Goal: Information Seeking & Learning: Find specific fact

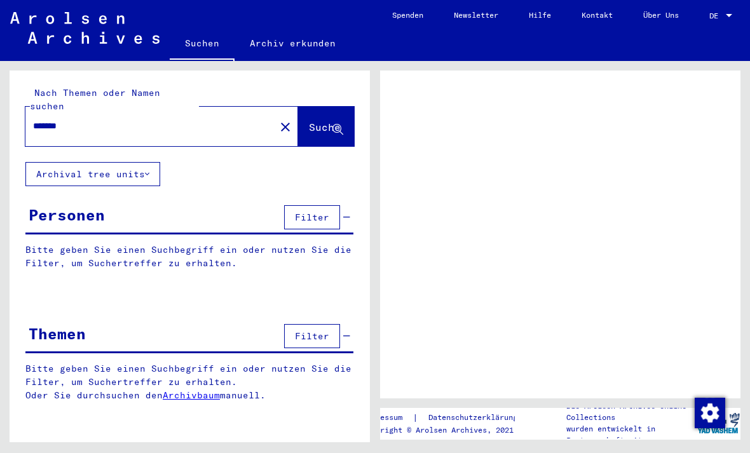
scroll to position [1, 0]
click at [327, 331] on span "Filter" at bounding box center [312, 336] width 34 height 11
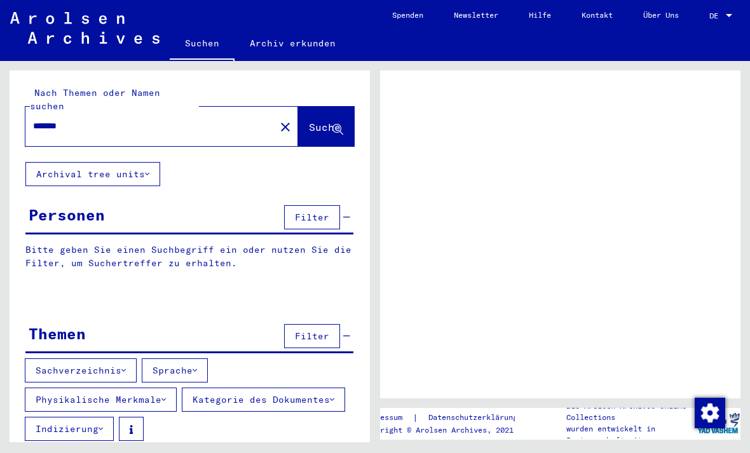
scroll to position [0, 0]
type input "******"
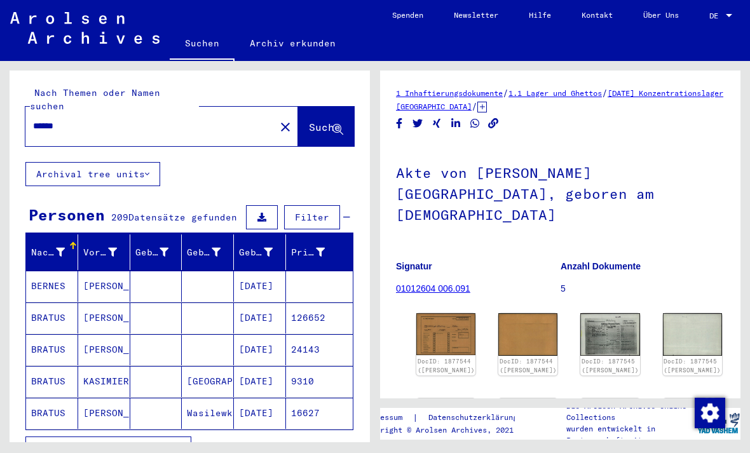
click at [315, 121] on span "Suche" at bounding box center [325, 127] width 32 height 13
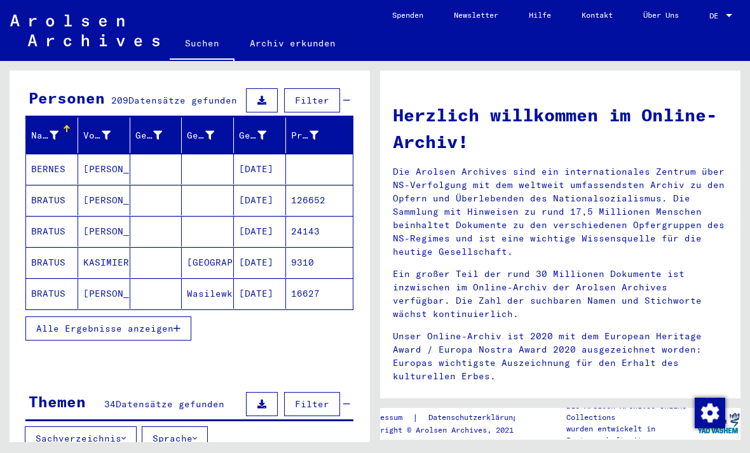
scroll to position [180, 0]
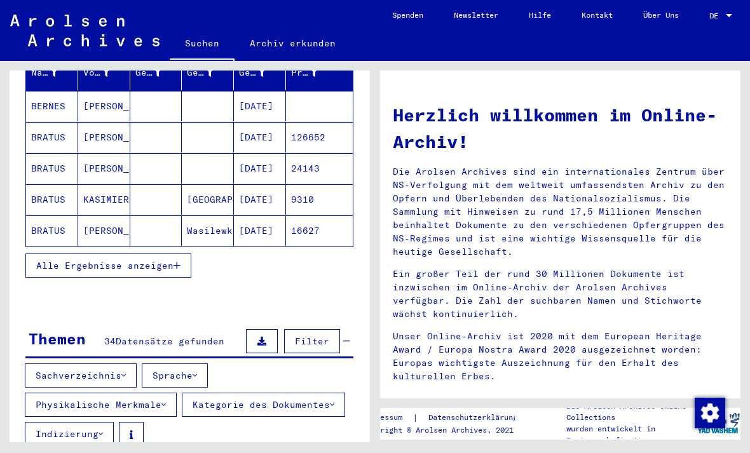
click at [167, 260] on span "Alle Ergebnisse anzeigen" at bounding box center [104, 265] width 137 height 11
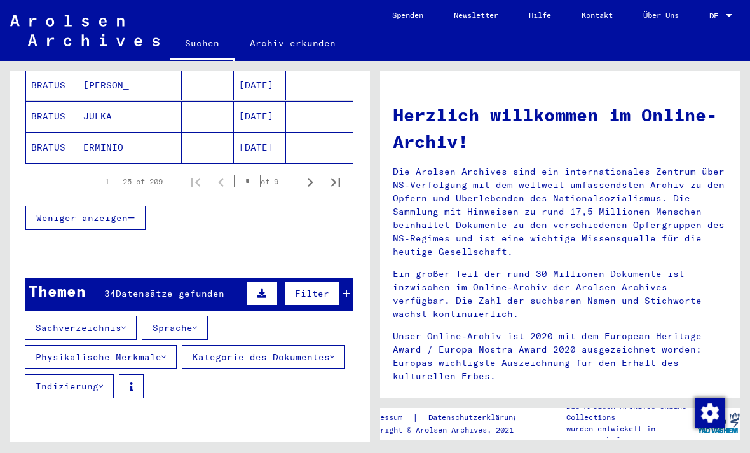
scroll to position [821, 0]
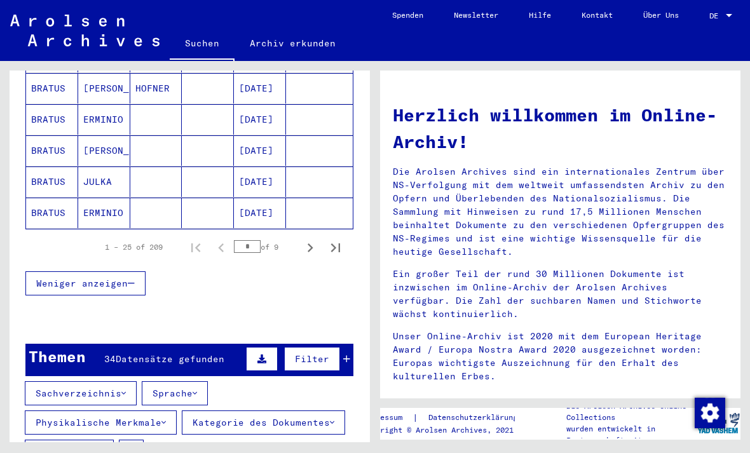
click at [284, 241] on div "* of 9" at bounding box center [266, 247] width 64 height 12
click at [336, 239] on icon "Last page" at bounding box center [336, 248] width 18 height 18
type input "*"
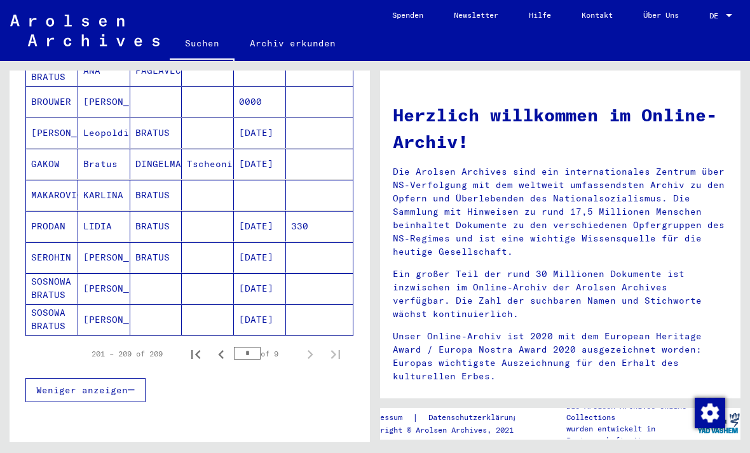
scroll to position [215, 0]
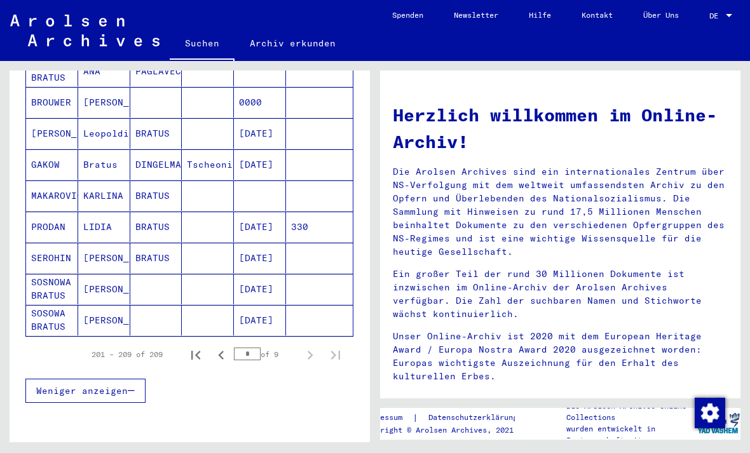
click at [54, 214] on mat-cell "PRODAN" at bounding box center [52, 227] width 52 height 31
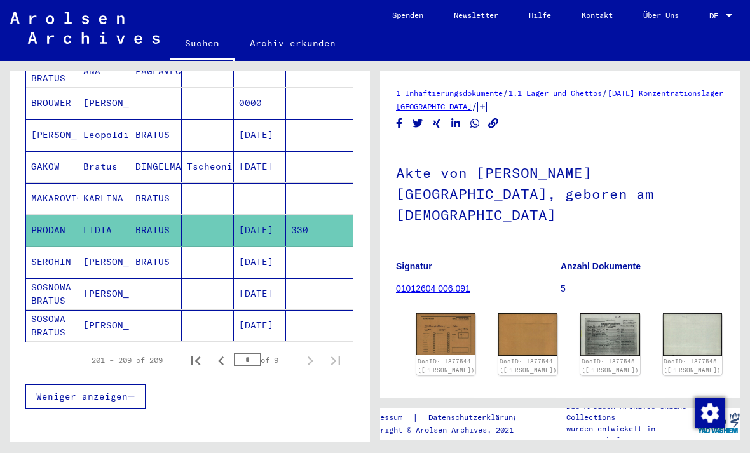
click at [581, 313] on img at bounding box center [610, 334] width 59 height 43
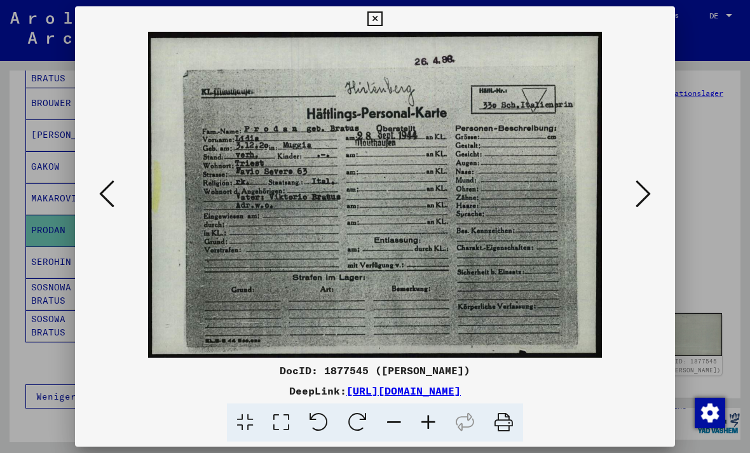
click at [641, 200] on icon at bounding box center [643, 194] width 15 height 31
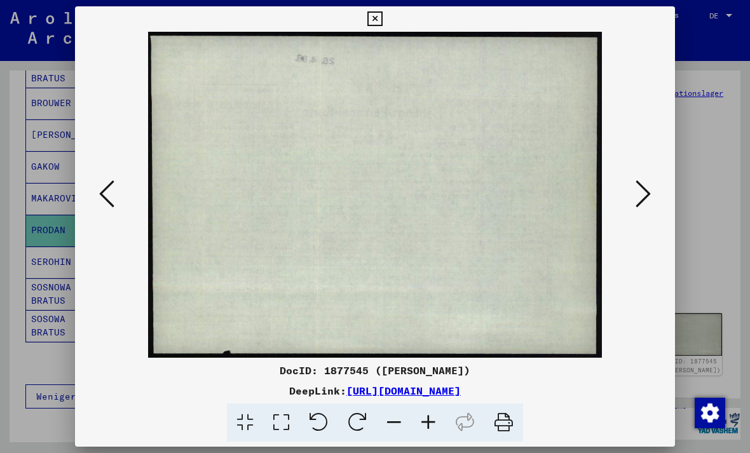
click at [635, 196] on button at bounding box center [643, 195] width 23 height 36
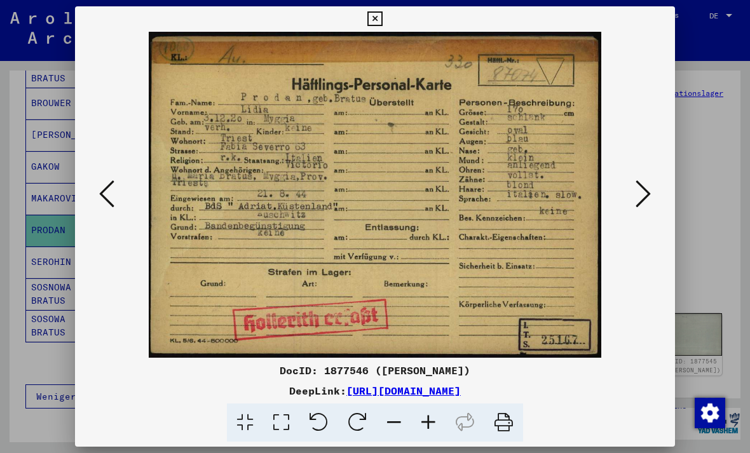
click at [648, 179] on icon at bounding box center [643, 194] width 15 height 31
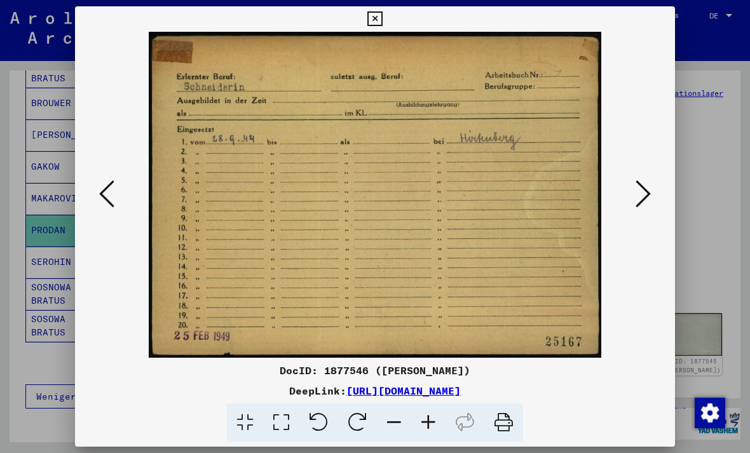
click at [654, 184] on button at bounding box center [643, 195] width 23 height 36
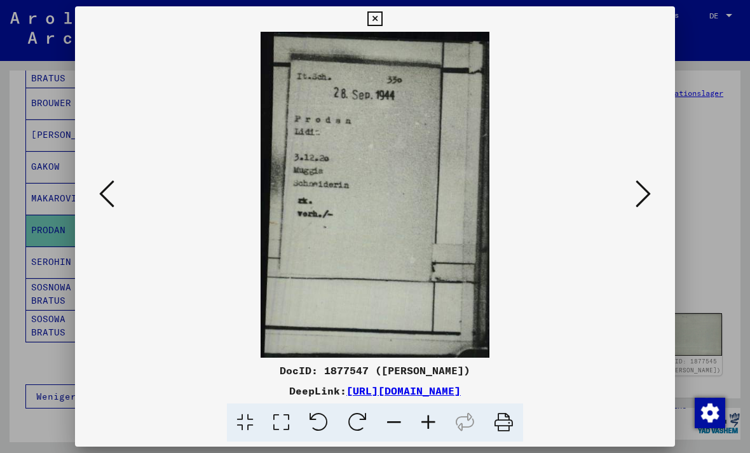
click at [654, 181] on button at bounding box center [643, 195] width 23 height 36
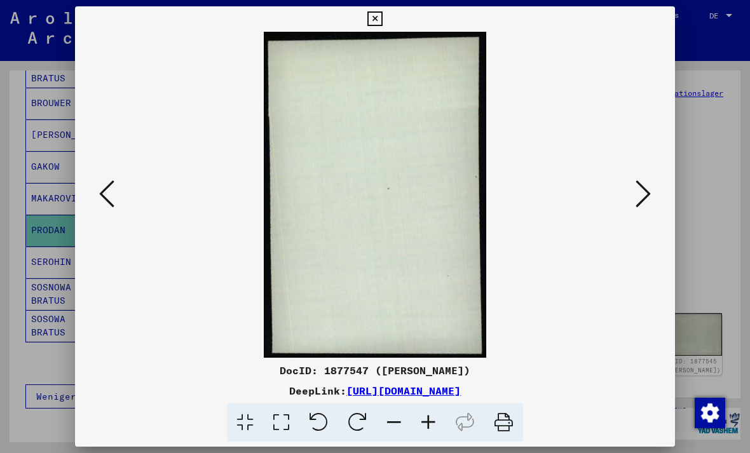
click at [648, 186] on icon at bounding box center [643, 194] width 15 height 31
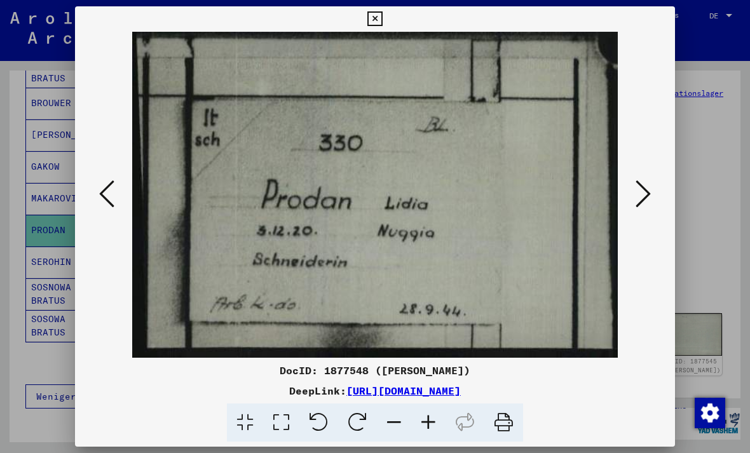
click at [650, 188] on icon at bounding box center [643, 194] width 15 height 31
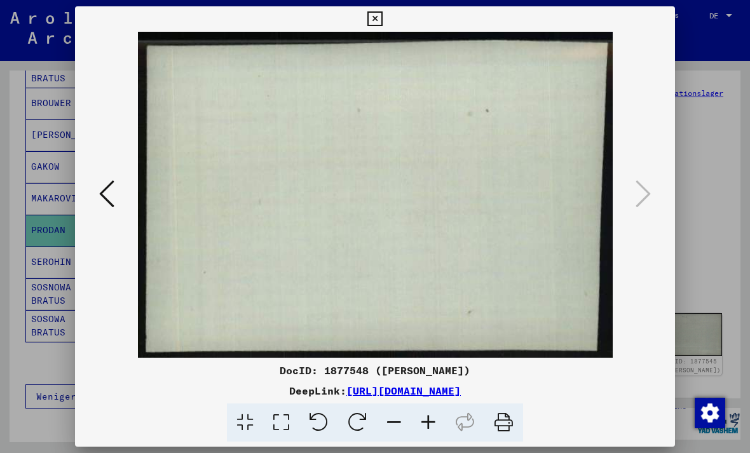
click at [386, 15] on button at bounding box center [375, 18] width 22 height 25
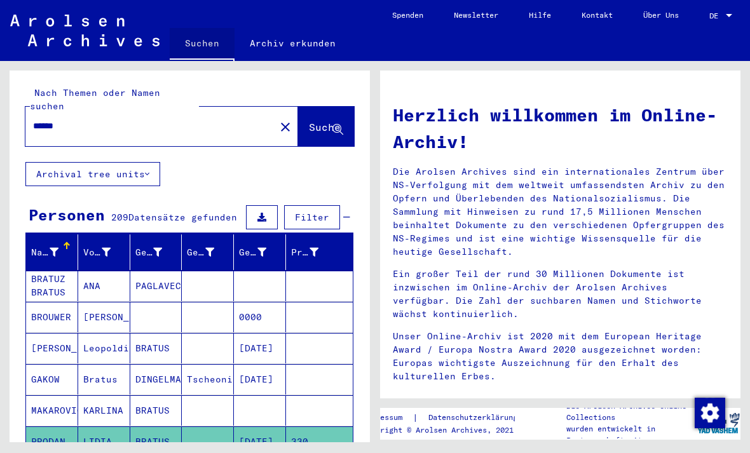
click at [194, 43] on link "Suchen" at bounding box center [202, 44] width 65 height 33
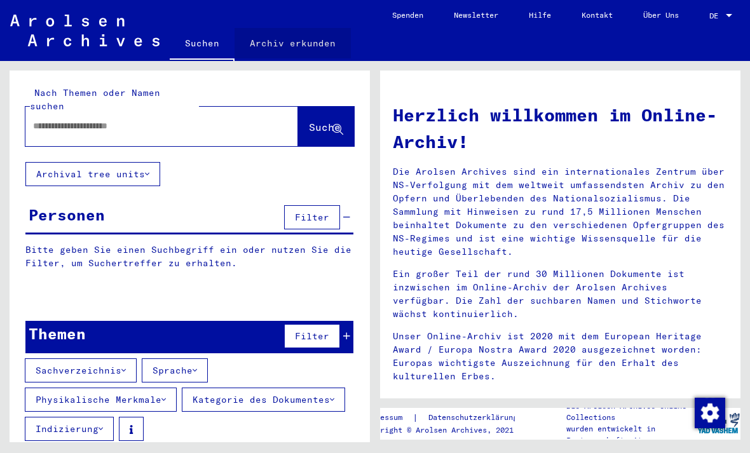
click at [320, 45] on link "Archiv erkunden" at bounding box center [293, 43] width 116 height 31
